Goal: Task Accomplishment & Management: Use online tool/utility

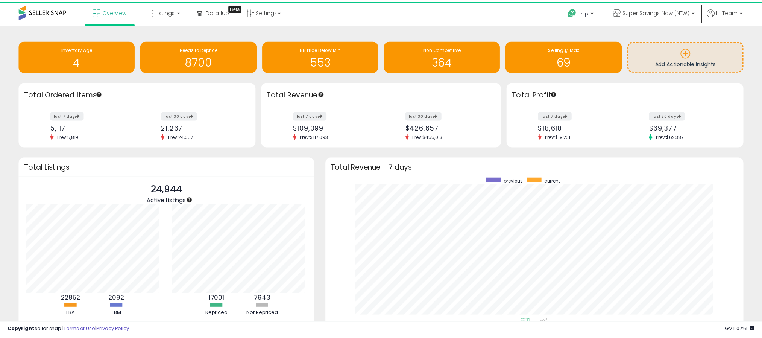
scroll to position [376092, 375831]
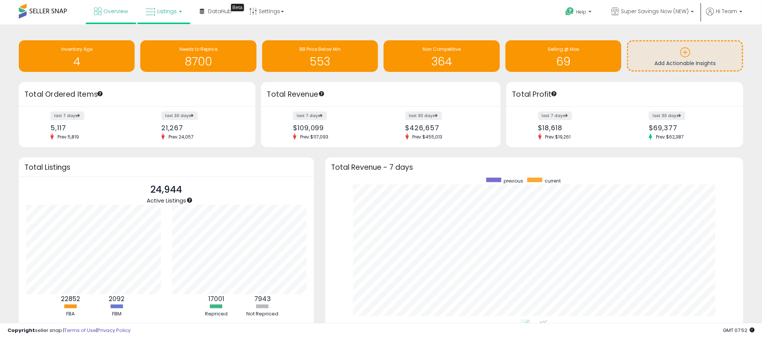
click at [155, 10] on icon at bounding box center [151, 12] width 10 height 10
drag, startPoint x: 173, startPoint y: 34, endPoint x: 172, endPoint y: 29, distance: 5.7
click at [173, 35] on icon at bounding box center [169, 37] width 33 height 10
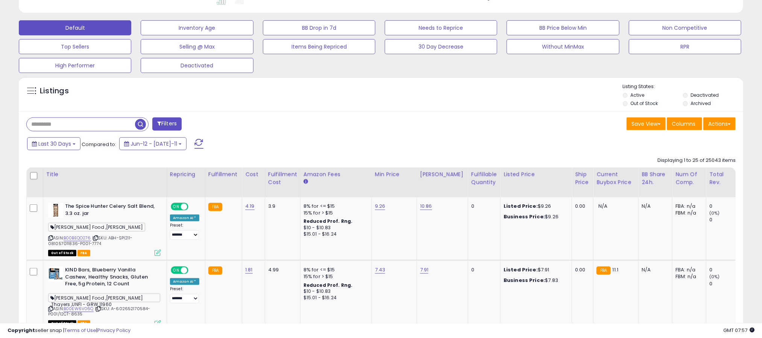
scroll to position [226, 0]
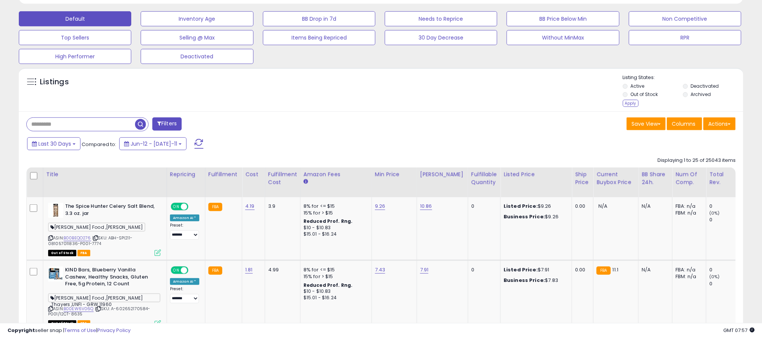
click at [630, 103] on div "Apply" at bounding box center [631, 103] width 16 height 7
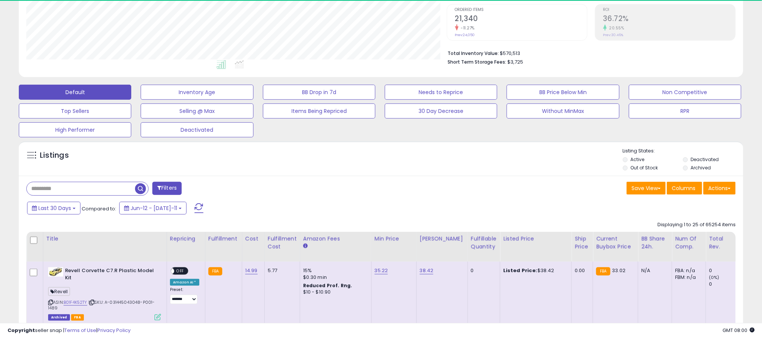
scroll to position [155, 421]
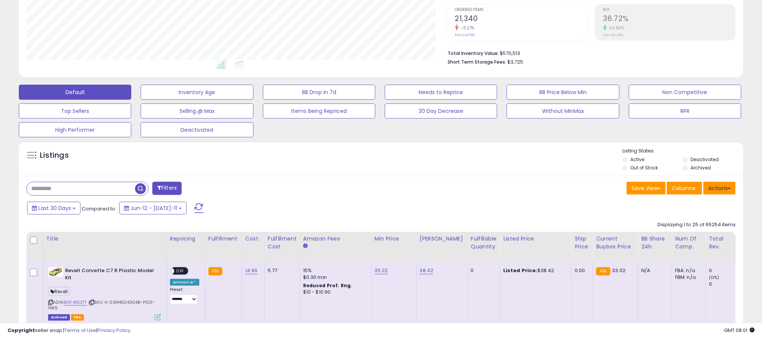
click at [725, 191] on button "Actions" at bounding box center [720, 188] width 32 height 13
click at [689, 236] on link "Export All Columns" at bounding box center [689, 236] width 82 height 12
click at [340, 173] on div "Listings" at bounding box center [381, 160] width 725 height 26
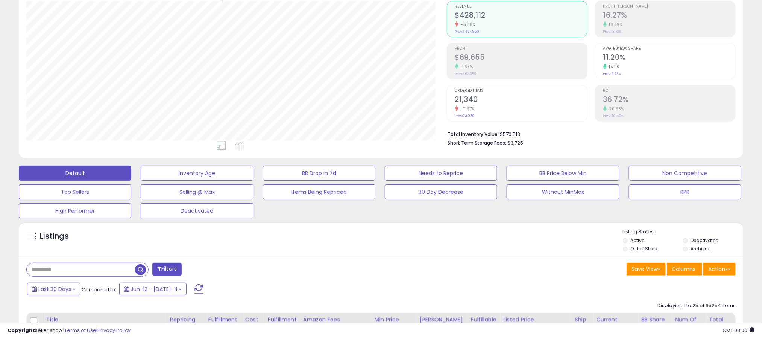
scroll to position [150, 0]
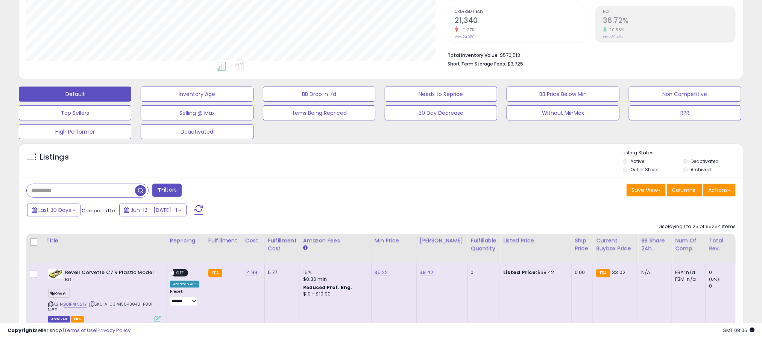
click at [445, 210] on div "Last 30 Days Compared to: Jun-12 - Jul-11" at bounding box center [291, 210] width 532 height 17
click at [467, 218] on div "Last 30 Days Compared to: Jun-12 - Jul-11" at bounding box center [291, 210] width 532 height 17
click at [467, 205] on div "Last 30 Days Compared to: Jun-12 - Jul-11" at bounding box center [291, 210] width 532 height 17
drag, startPoint x: 467, startPoint y: 205, endPoint x: 470, endPoint y: 201, distance: 5.3
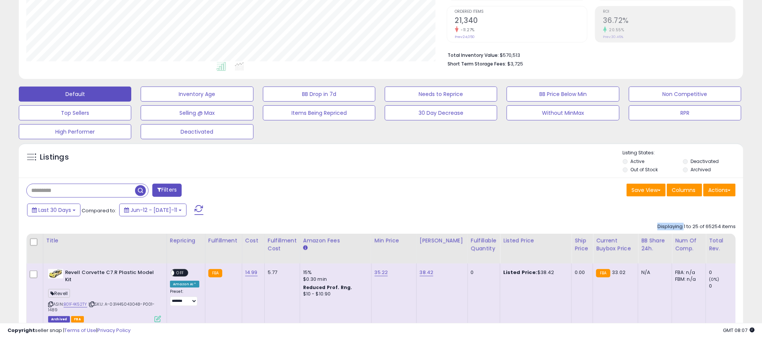
click at [467, 204] on div "Last 30 Days Compared to: Jun-12 - Jul-11" at bounding box center [291, 210] width 532 height 17
click at [264, 170] on div "Listings" at bounding box center [381, 162] width 725 height 26
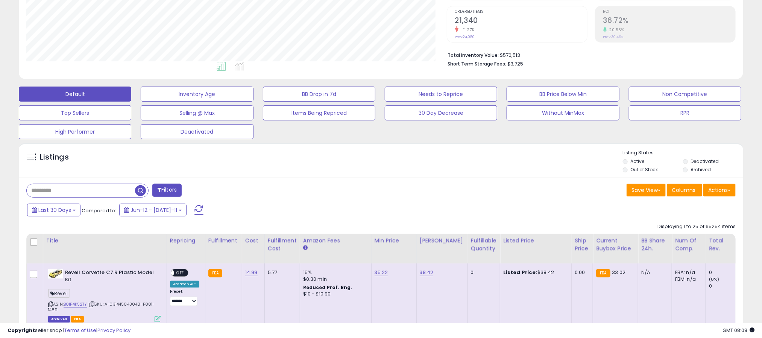
click at [264, 169] on div "Listings" at bounding box center [381, 162] width 725 height 26
click at [433, 213] on div "Last 30 Days Compared to: Jun-12 - Jul-11" at bounding box center [291, 210] width 532 height 17
click at [429, 198] on div "Save View Save As New View Update Current View Columns Actions Import Export Vi…" at bounding box center [561, 191] width 360 height 15
click at [429, 197] on div "Save View Save As New View Update Current View Columns Actions Import Export Vi…" at bounding box center [561, 191] width 360 height 15
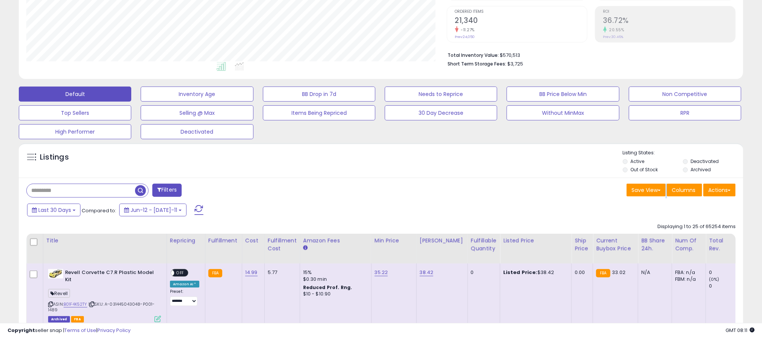
click at [429, 197] on div "Save View Save As New View Update Current View Columns Actions Import Export Vi…" at bounding box center [561, 191] width 360 height 15
click at [730, 190] on button "Actions" at bounding box center [720, 190] width 32 height 13
click at [676, 235] on link "Export All Columns" at bounding box center [689, 238] width 82 height 12
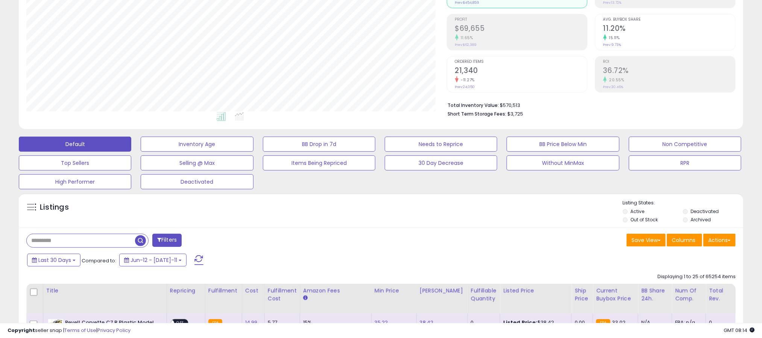
scroll to position [75, 0]
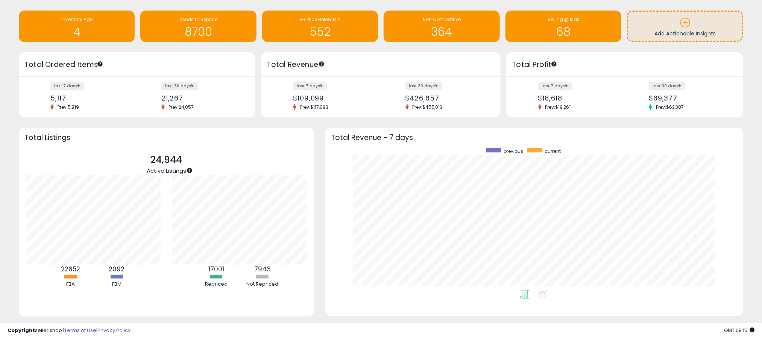
scroll to position [46, 0]
